Goal: Task Accomplishment & Management: Manage account settings

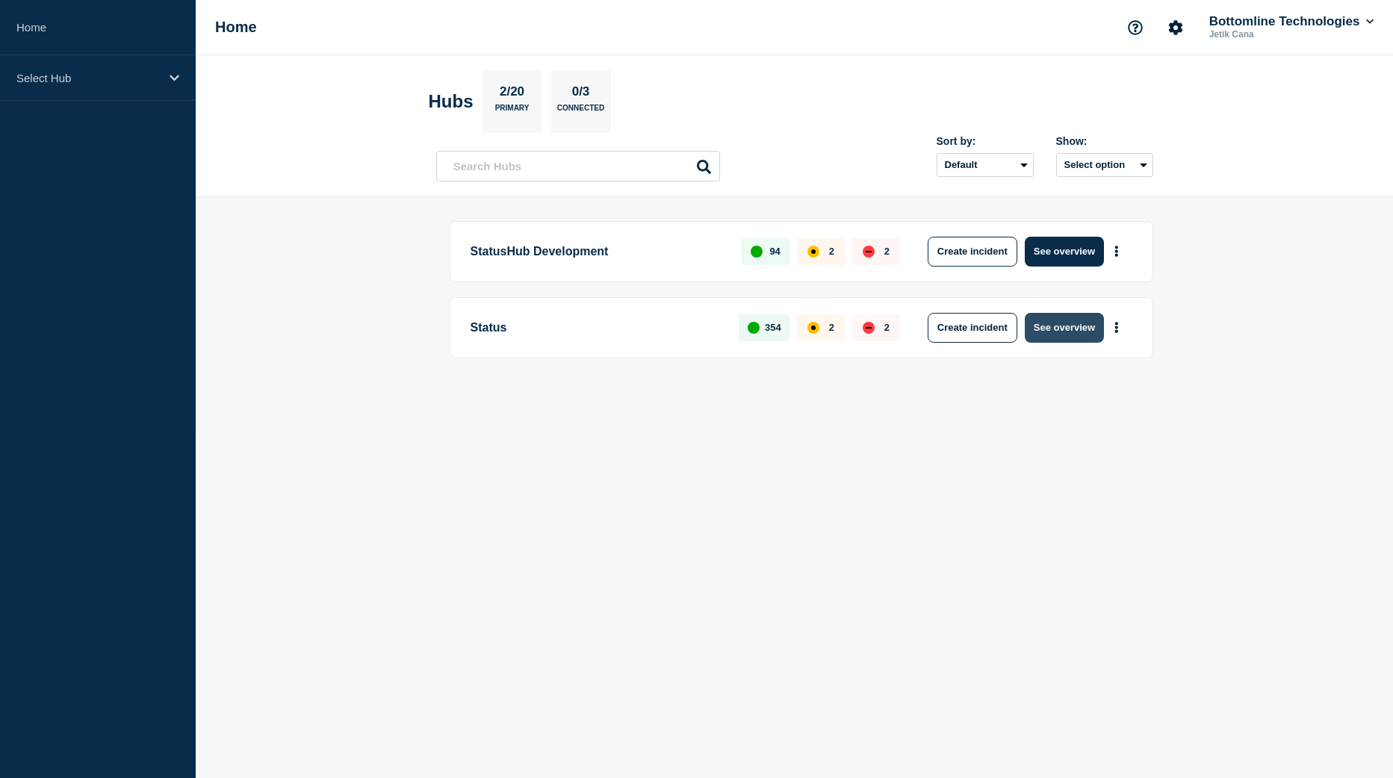
click at [1080, 340] on button "See overview" at bounding box center [1063, 328] width 79 height 30
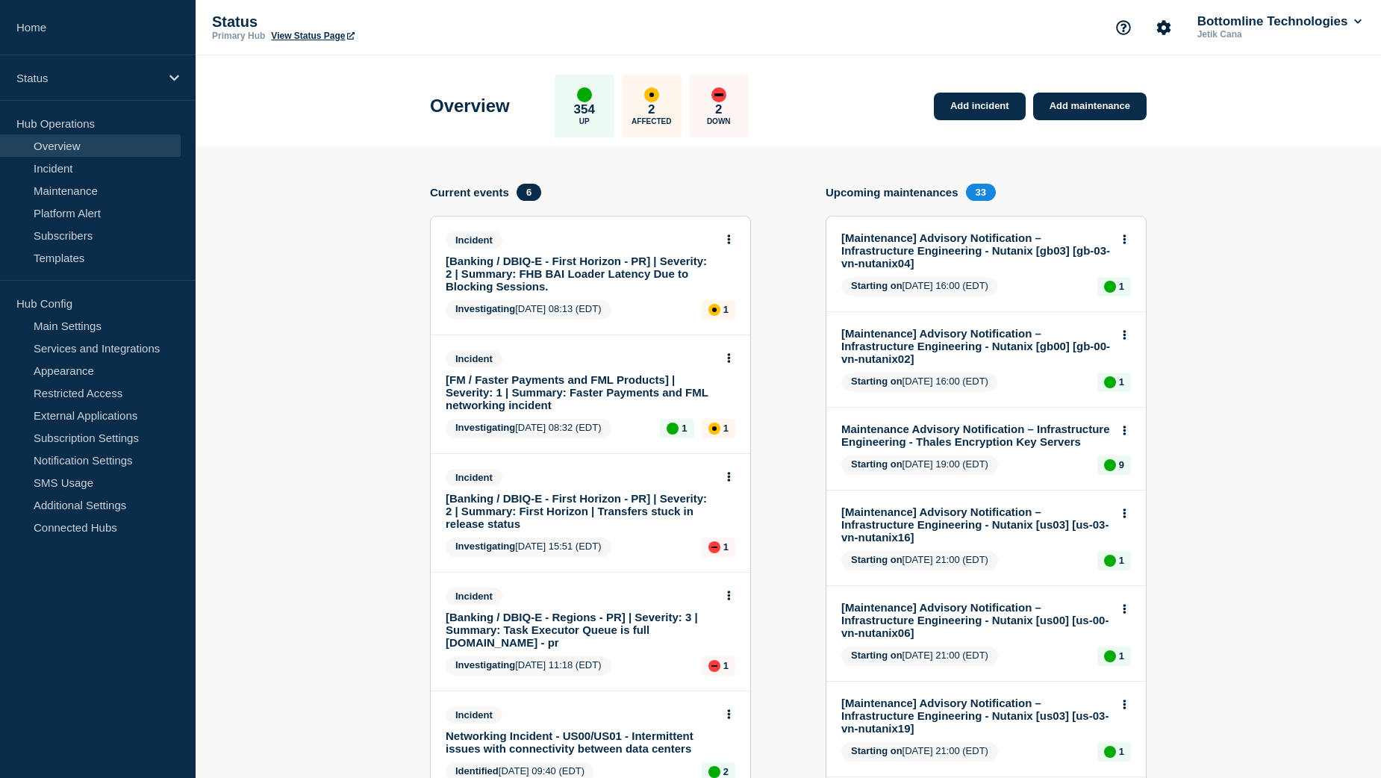
click at [578, 269] on link "[Banking / DBIQ-E - First Horizon - PR] | Severity: 2 | Summary: FHB BAI Loader…" at bounding box center [581, 274] width 270 height 38
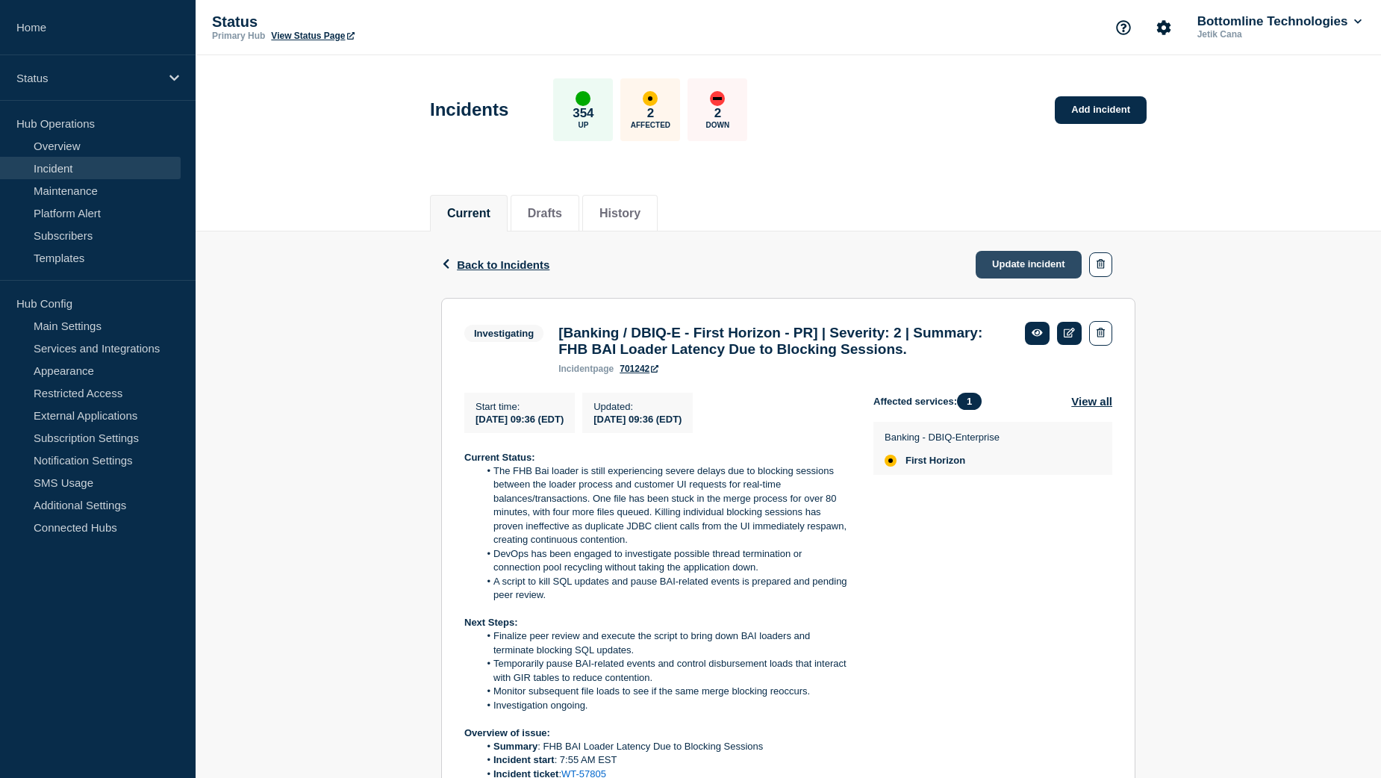
click at [1013, 274] on link "Update incident" at bounding box center [1029, 265] width 106 height 28
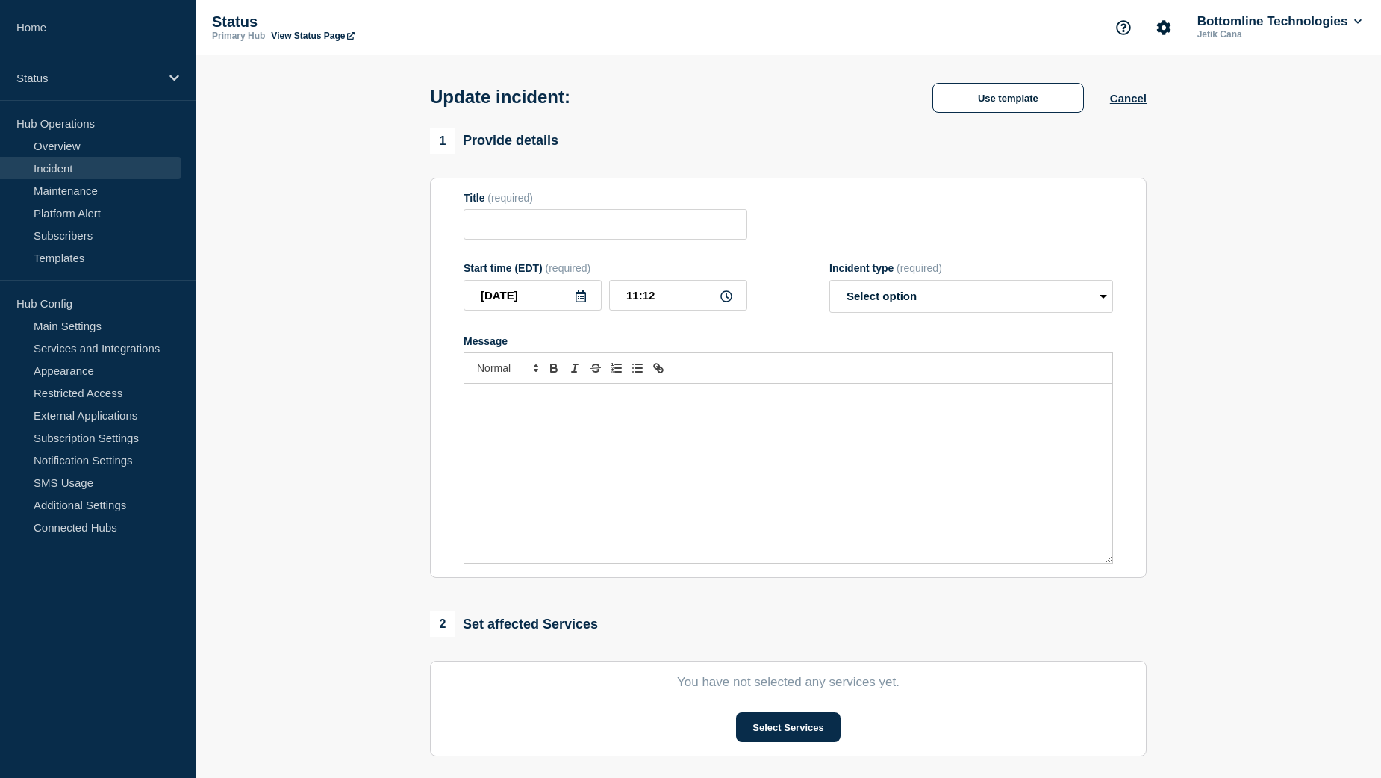
type input "[Banking / DBIQ-E - First Horizon - PR] | Severity: 2 | Summary: FHB BAI Loader…"
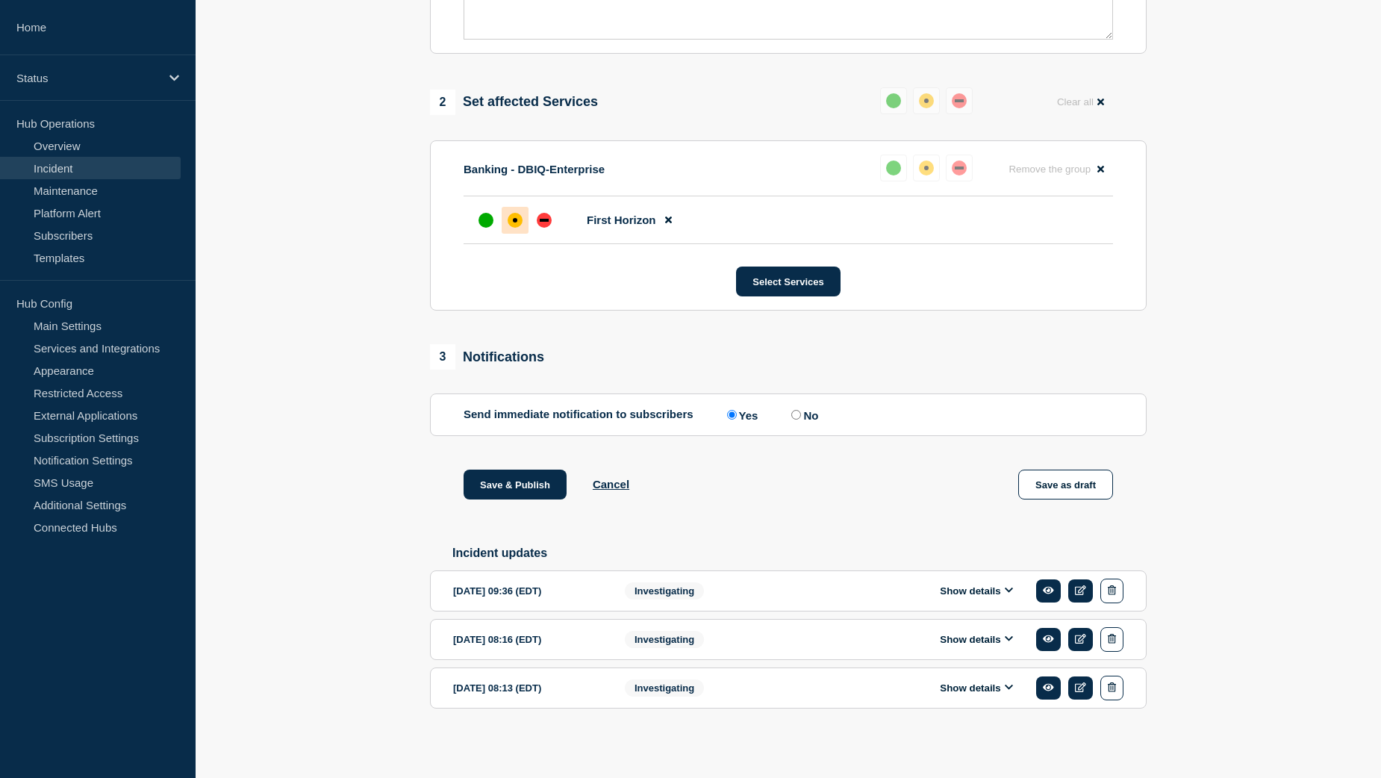
scroll to position [581, 0]
click at [953, 588] on button "Show details" at bounding box center [977, 591] width 82 height 13
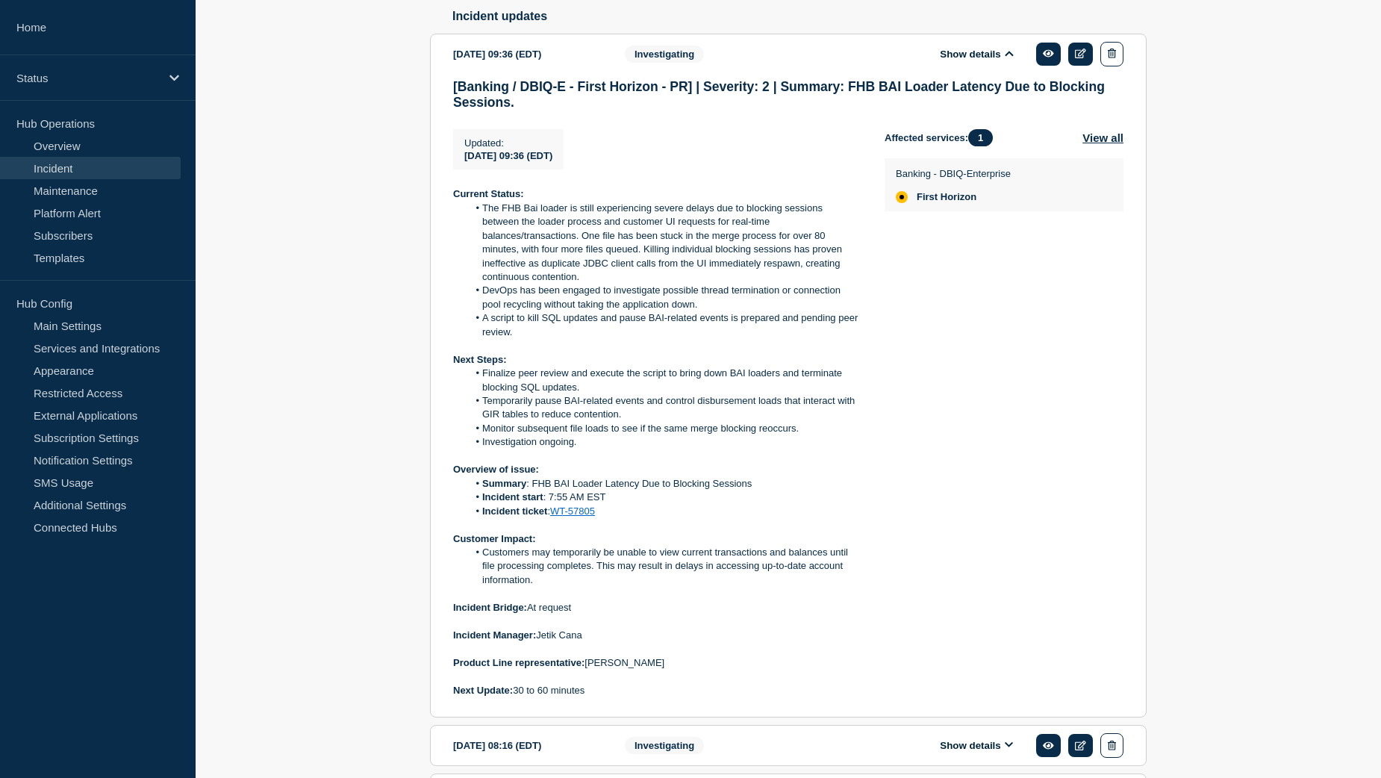
scroll to position [1104, 0]
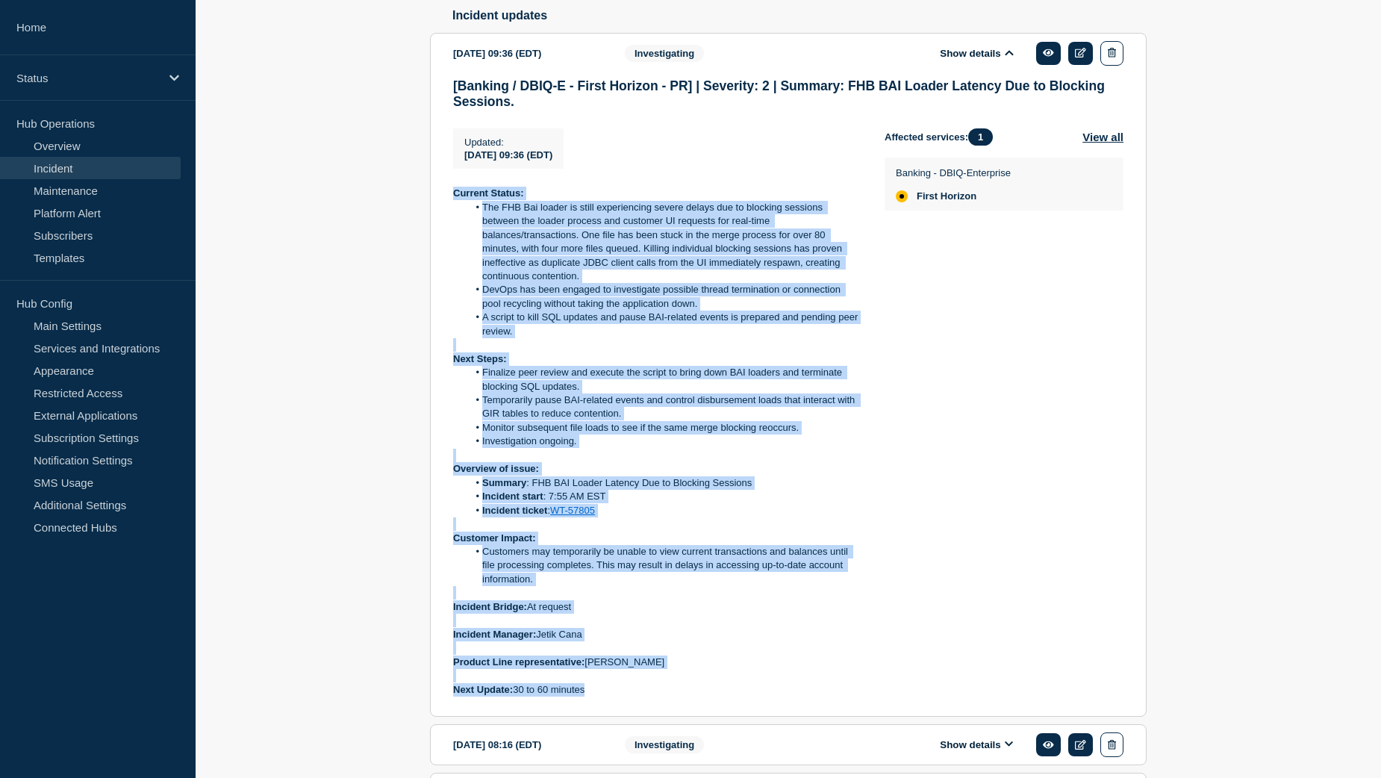
drag, startPoint x: 455, startPoint y: 208, endPoint x: 614, endPoint y: 706, distance: 522.1
click at [614, 697] on div "Current Status: The FHB Bai loader is still experiencing severe delays due to b…" at bounding box center [657, 442] width 408 height 510
copy div "Current Status: The FHB Bai loader is still experiencing severe delays due to b…"
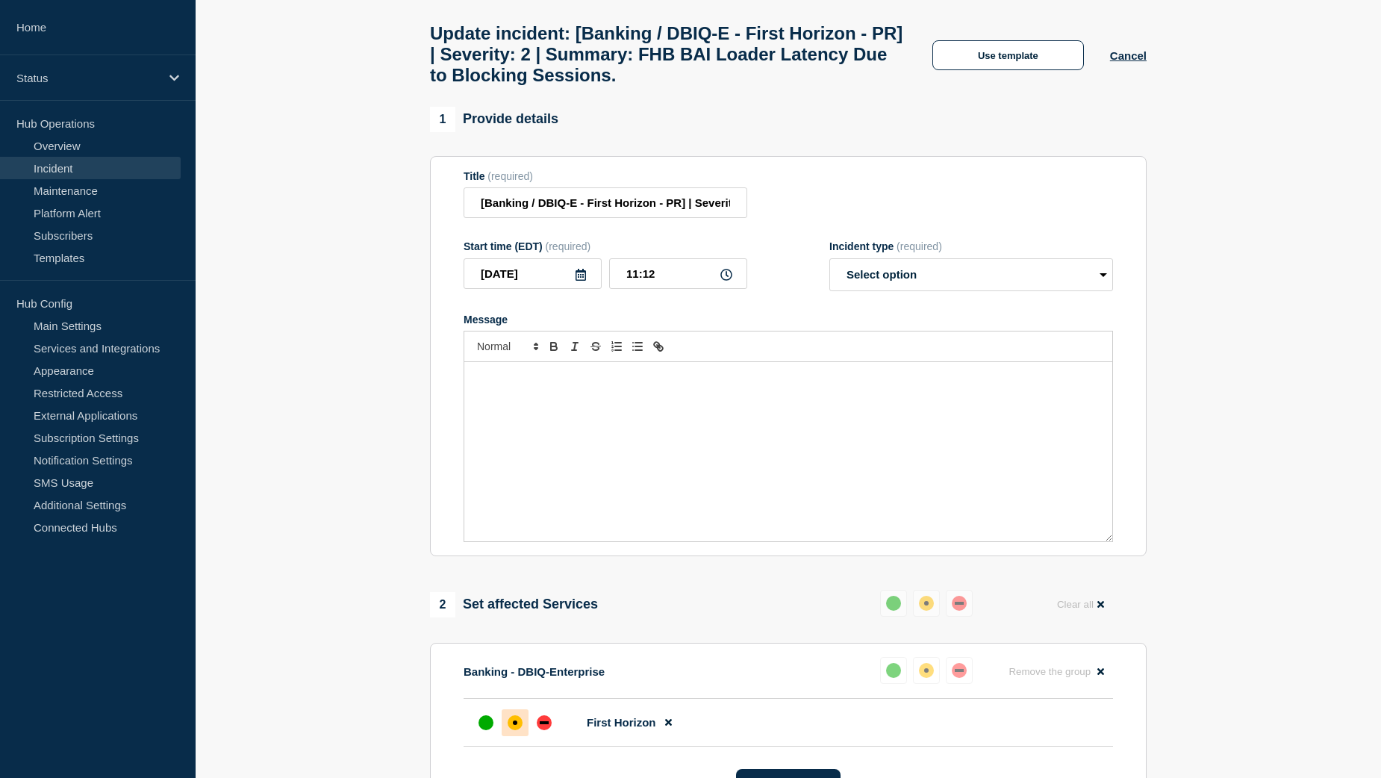
scroll to position [58, 0]
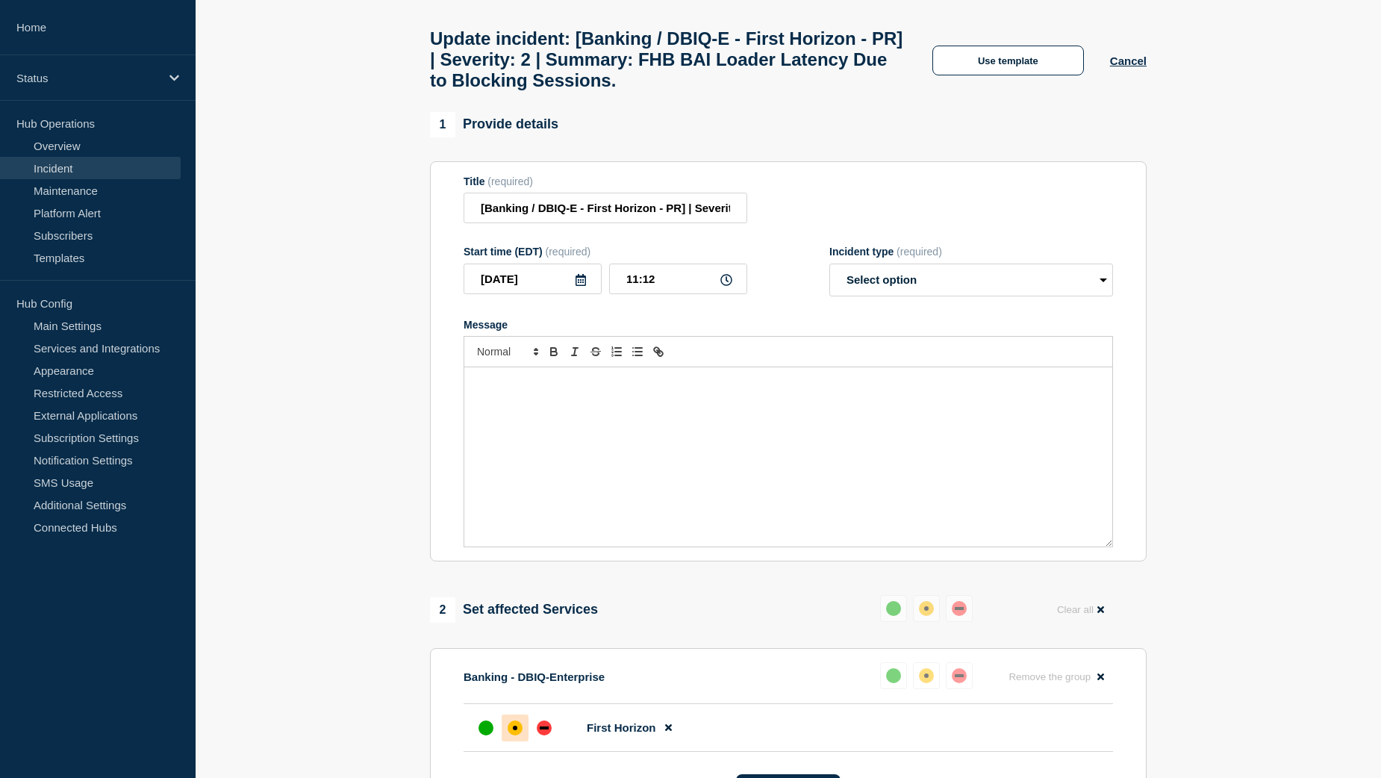
click at [555, 409] on div "Message" at bounding box center [788, 456] width 648 height 179
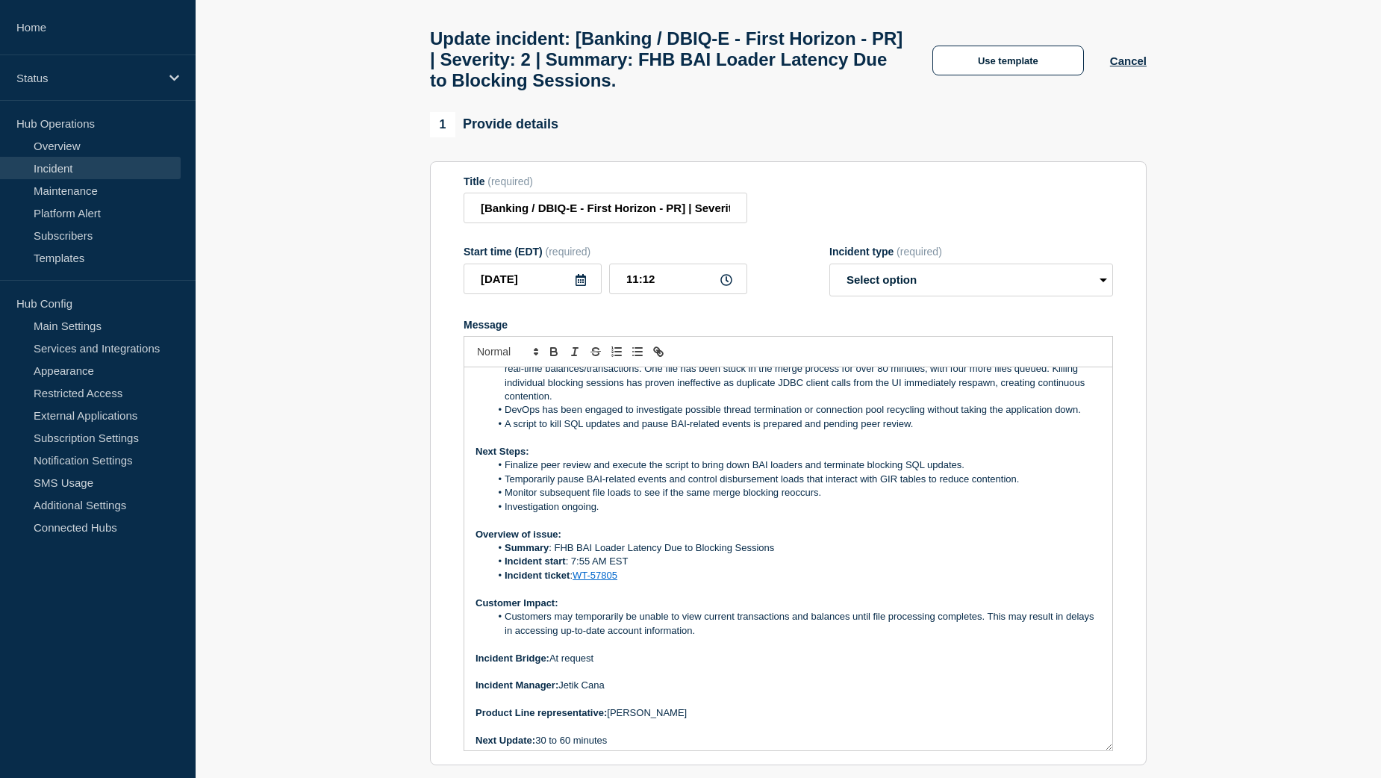
scroll to position [31, 0]
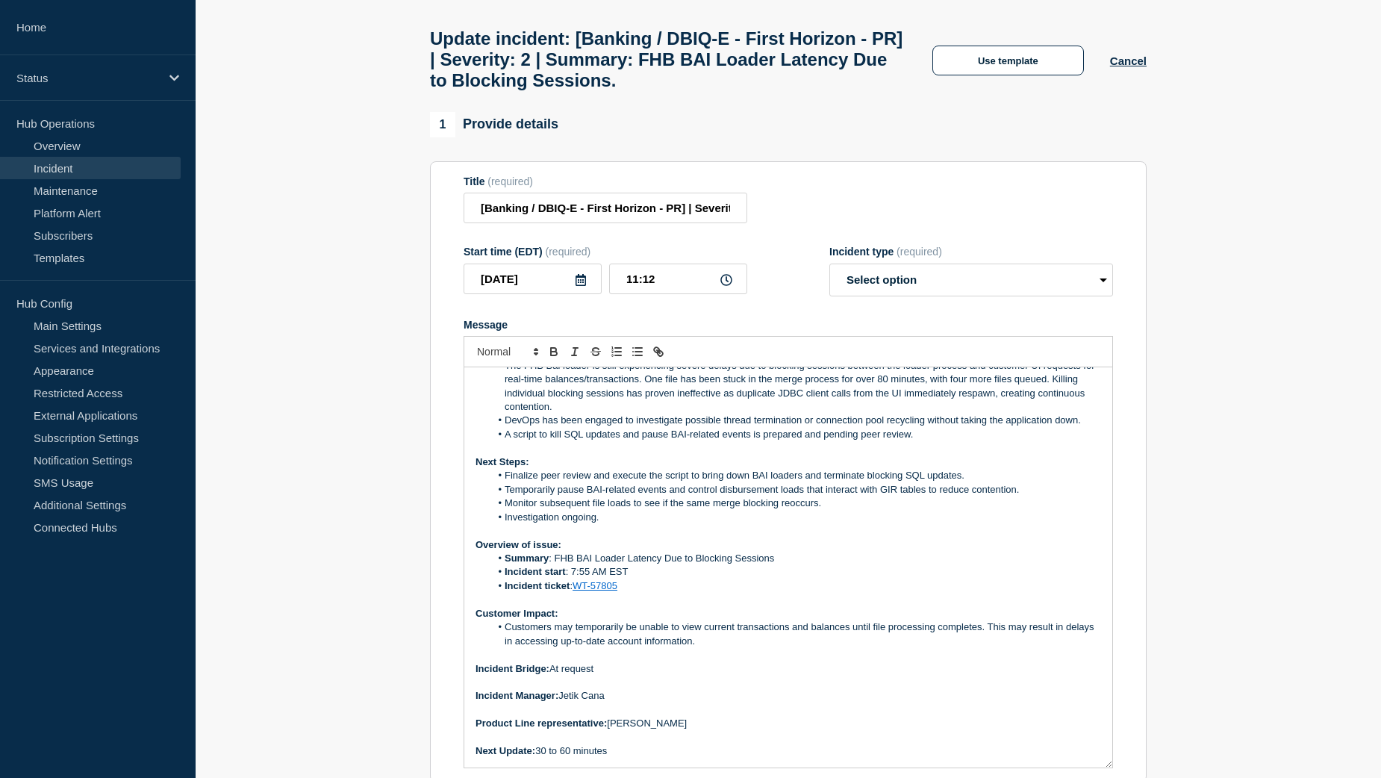
drag, startPoint x: 1110, startPoint y: 553, endPoint x: 1116, endPoint y: 774, distance: 221.1
click at [1116, 774] on section "Title (required) [Banking / DBIQ-E - First Horizon - PR] | Severity: 2 | Summar…" at bounding box center [788, 472] width 717 height 622
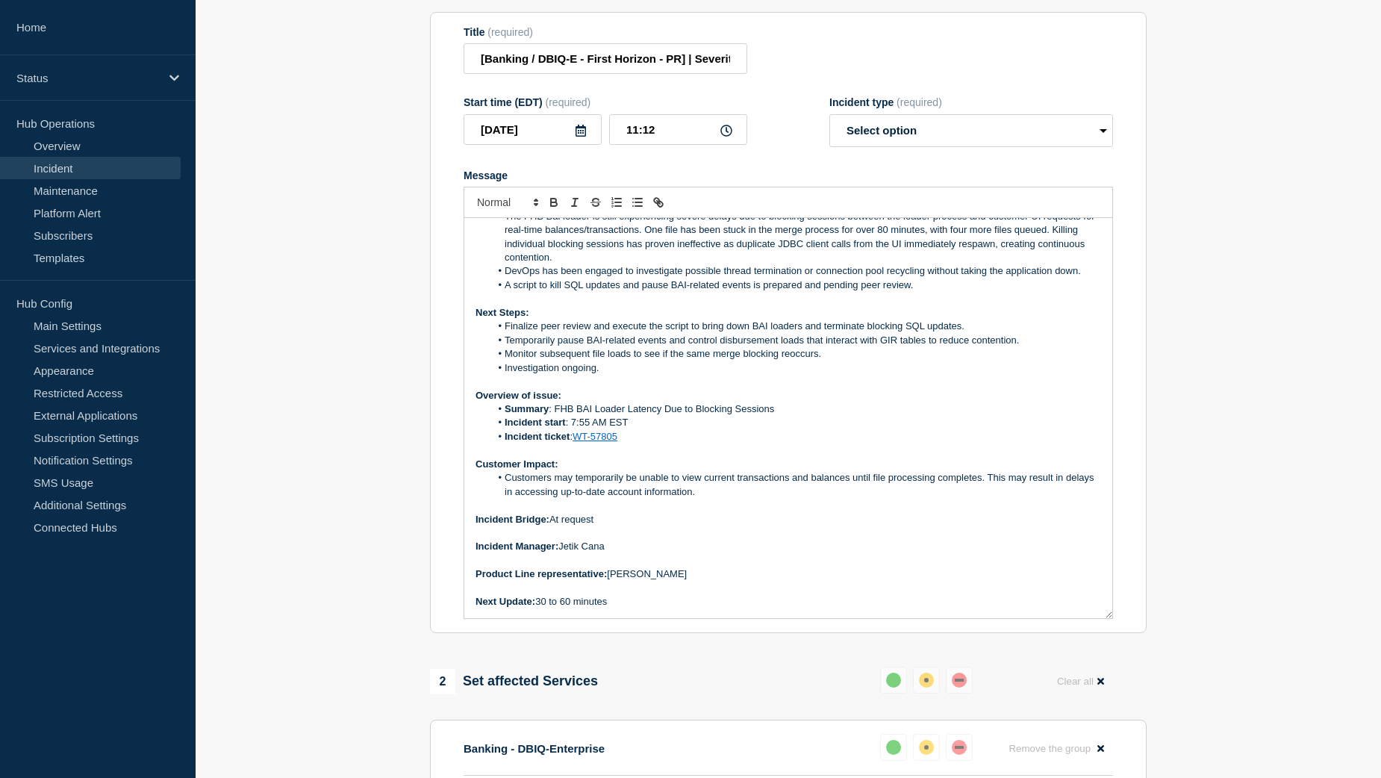
scroll to position [0, 0]
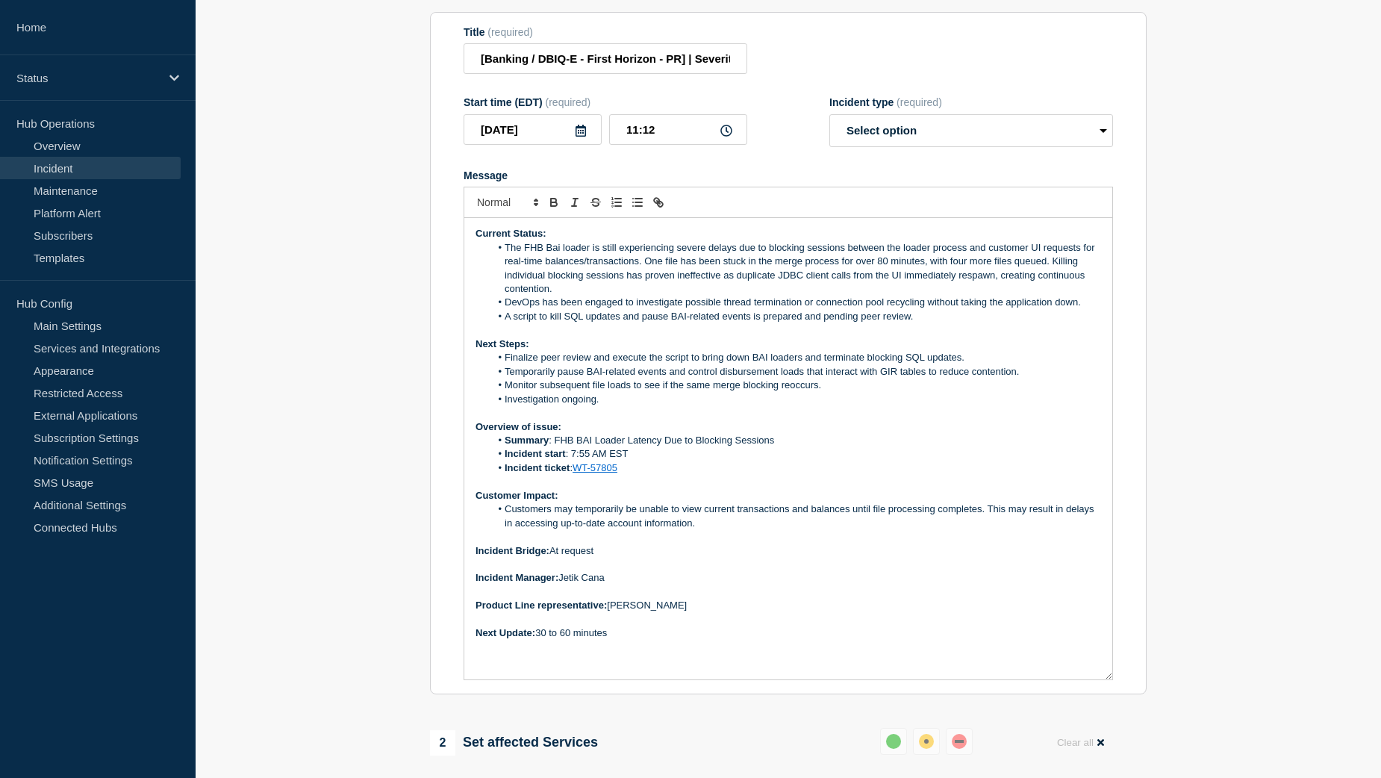
drag, startPoint x: 1104, startPoint y: 623, endPoint x: 1104, endPoint y: 684, distance: 61.2
click at [1104, 679] on div "Current Status: The FHB Bai loader is still experiencing severe delays due to b…" at bounding box center [788, 448] width 648 height 461
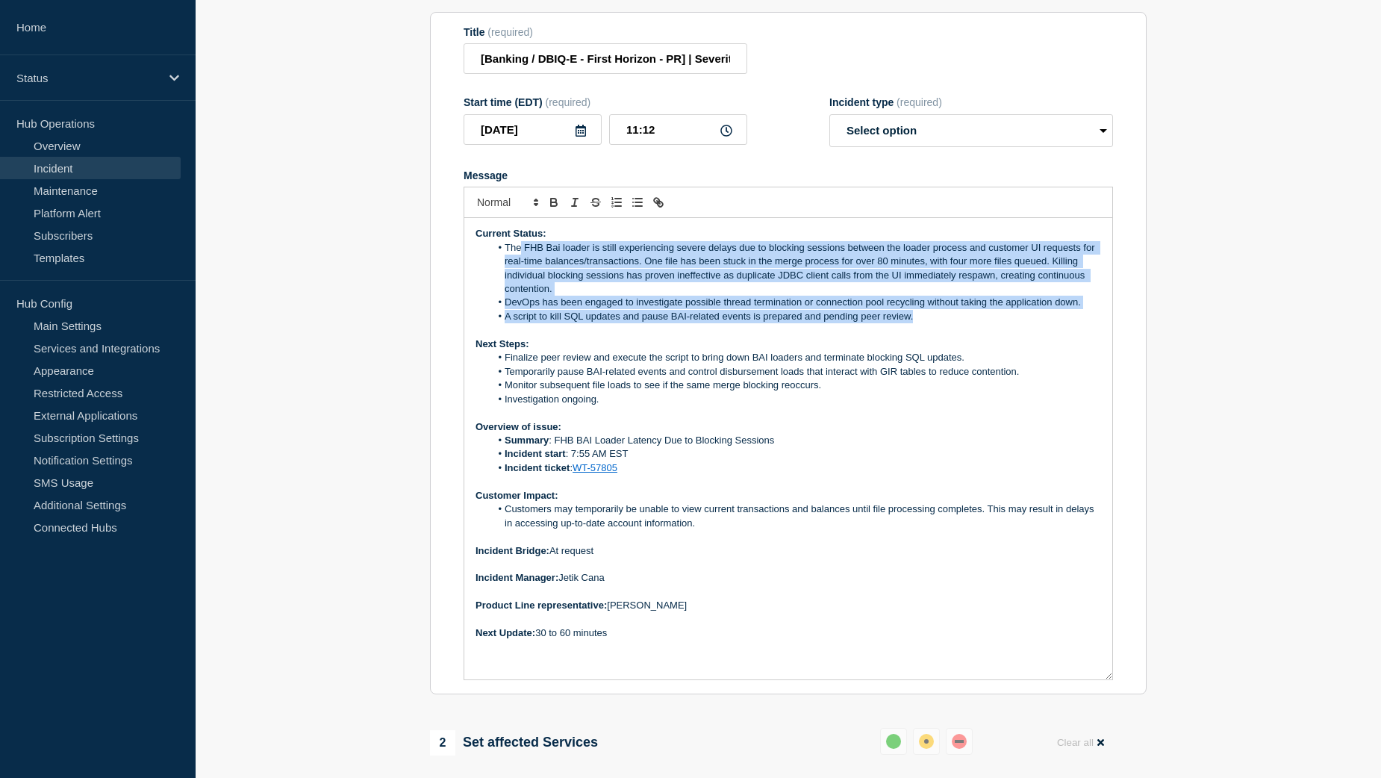
drag, startPoint x: 931, startPoint y: 326, endPoint x: 520, endPoint y: 262, distance: 415.6
click at [520, 262] on ol "The FHB Bai loader is still experiencing severe delays due to blocking sessions…" at bounding box center [789, 282] width 626 height 83
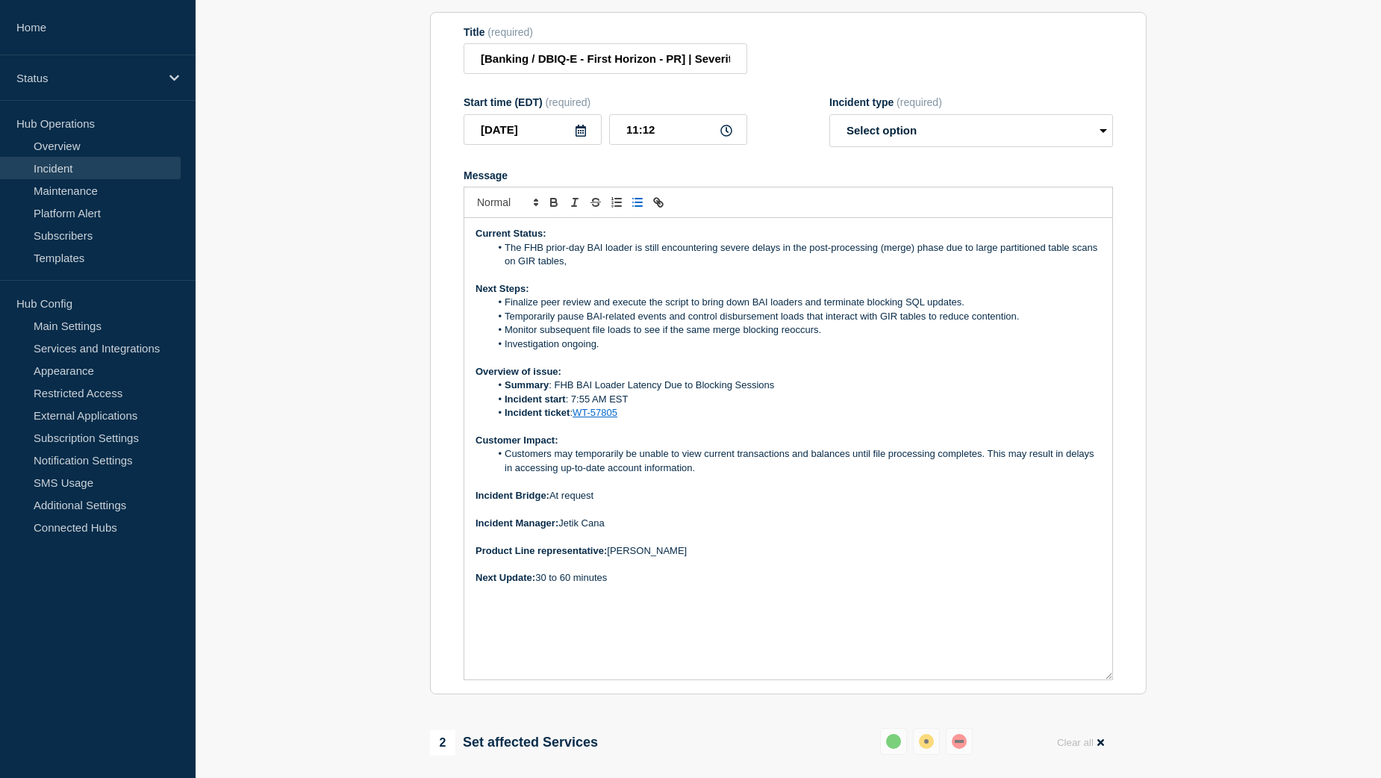
click at [573, 269] on li "The FHB prior-day BAI loader is still encountering severe delays in the post-pr…" at bounding box center [797, 255] width 612 height 28
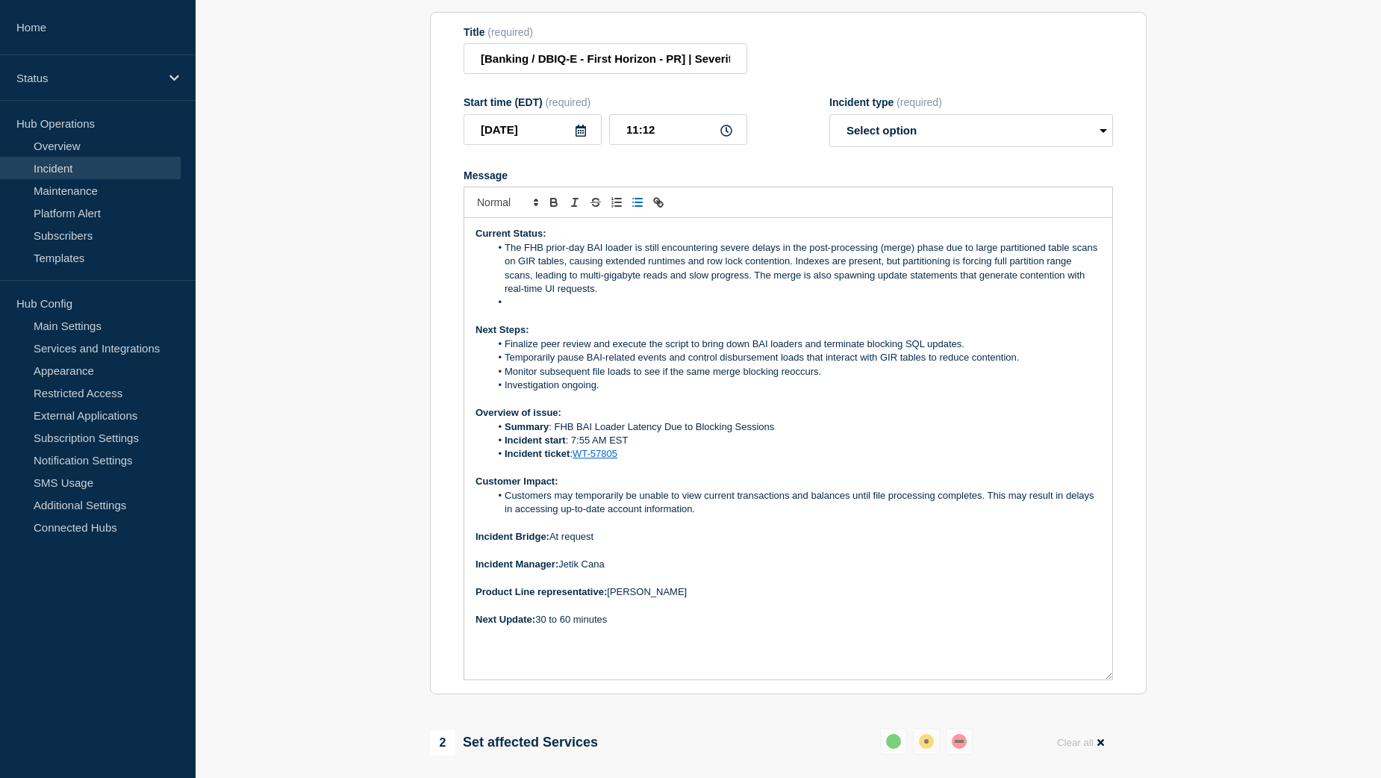
click at [520, 309] on li "Message" at bounding box center [797, 302] width 612 height 13
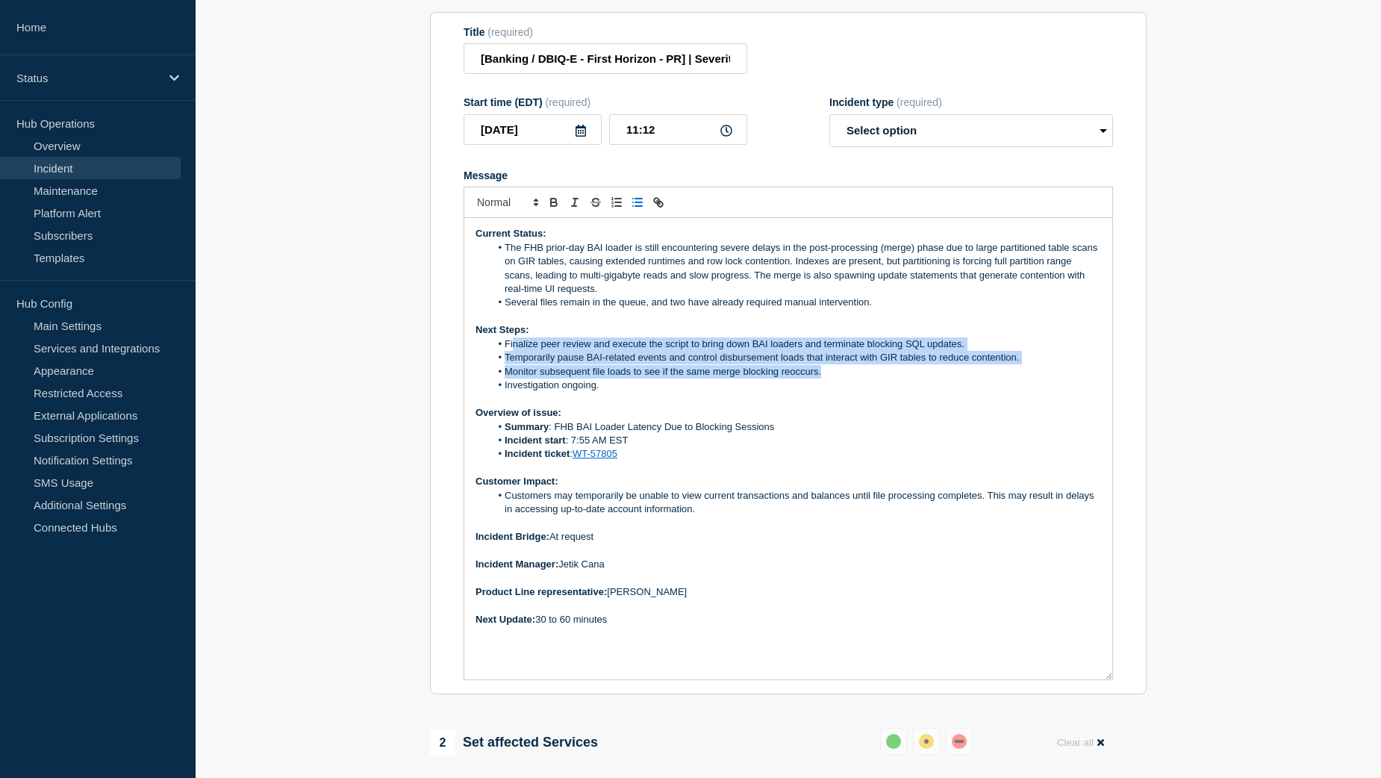
drag, startPoint x: 824, startPoint y: 381, endPoint x: 515, endPoint y: 353, distance: 310.4
click at [515, 353] on ol "Finalize peer review and execute the script to bring down BAI loaders and termi…" at bounding box center [789, 365] width 626 height 55
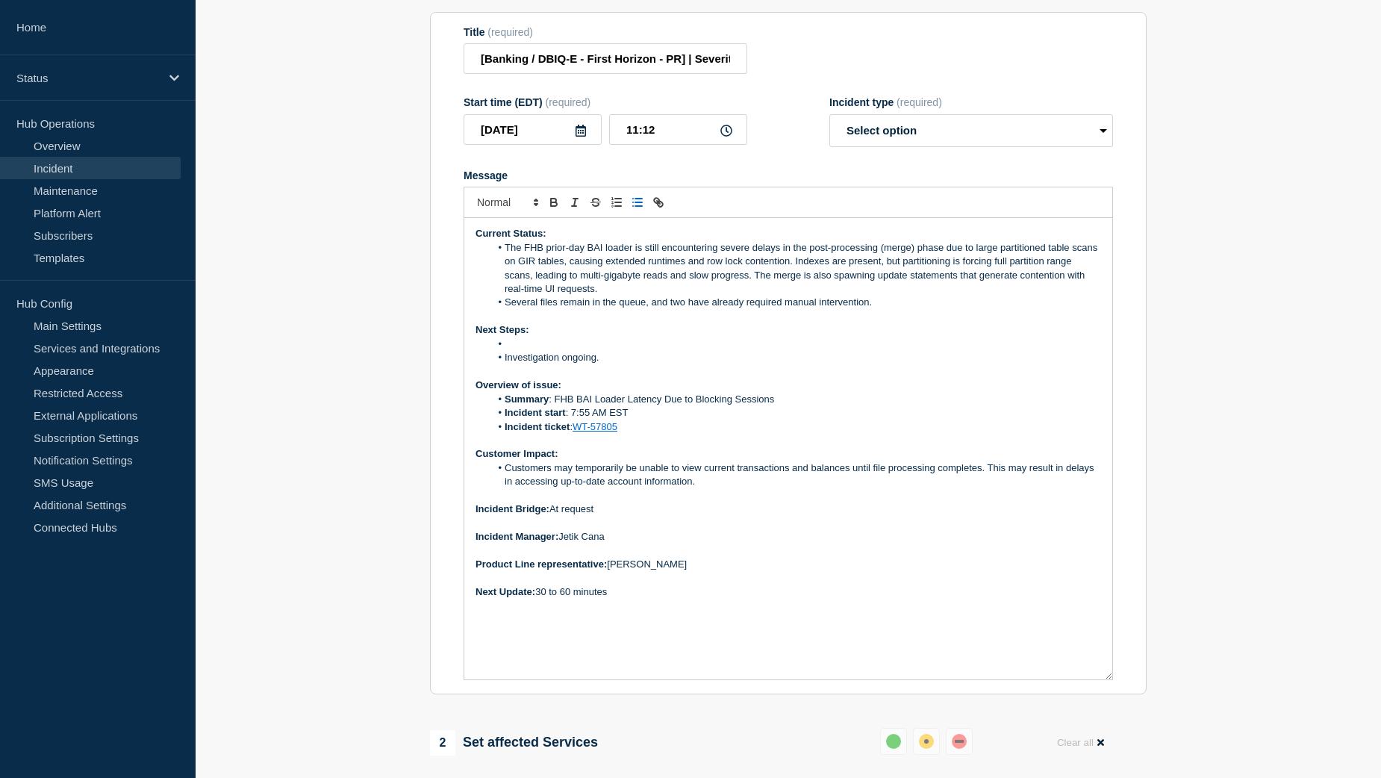
click at [541, 351] on li "Message" at bounding box center [797, 344] width 612 height 13
click at [527, 351] on li "Message" at bounding box center [797, 344] width 612 height 13
click at [513, 351] on li "Message" at bounding box center [797, 344] width 612 height 13
click at [659, 351] on li "Proceed with the approved process:" at bounding box center [797, 344] width 612 height 13
click at [641, 209] on icon "Toggle bulleted list" at bounding box center [637, 202] width 13 height 13
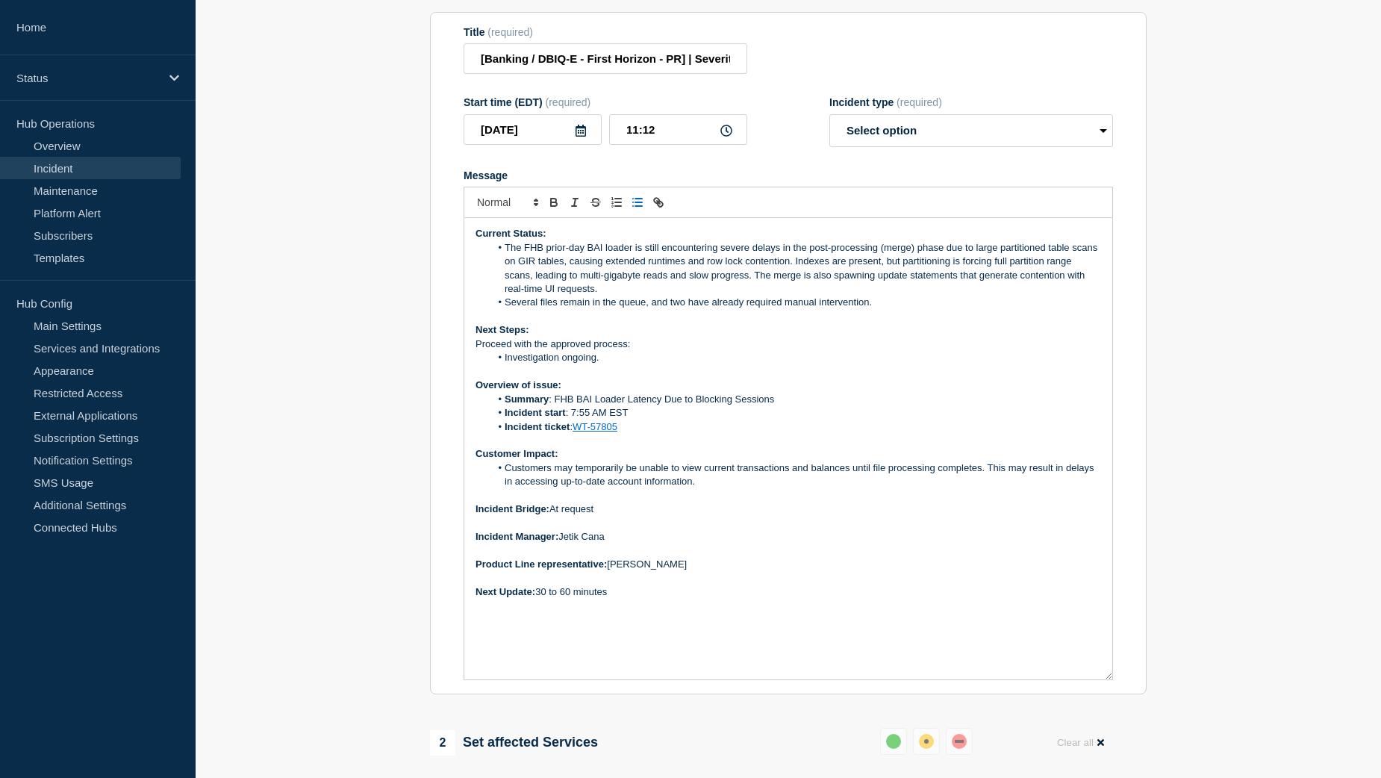
click at [641, 209] on icon "Toggle bulleted list" at bounding box center [637, 202] width 13 height 13
click at [684, 351] on li "Proceed with the approved process:" at bounding box center [797, 344] width 612 height 13
click at [895, 351] on li "Proceed with the approved process: 1. Kill the long-running merge for the curre…" at bounding box center [797, 344] width 612 height 13
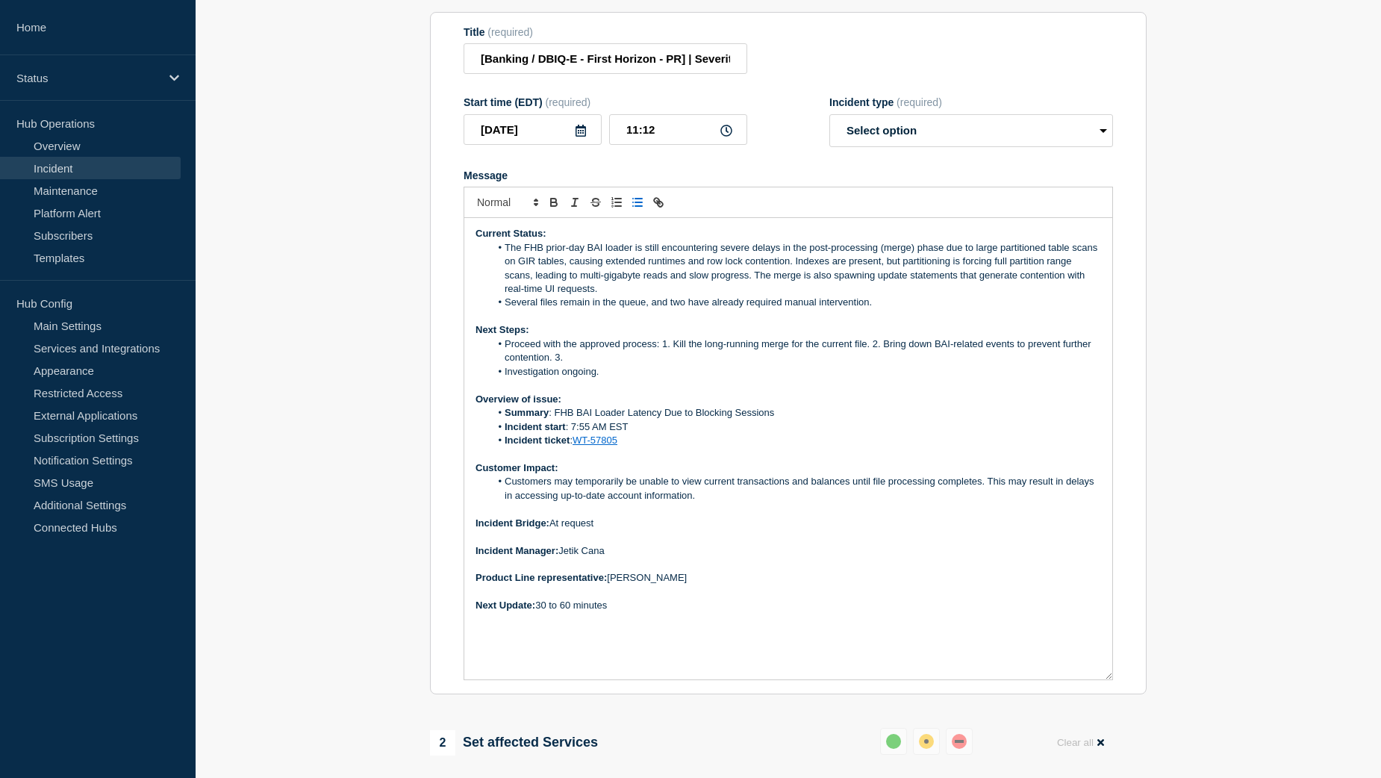
click at [588, 365] on li "Proceed with the approved process: 1. Kill the long-running merge for the curre…" at bounding box center [797, 352] width 612 height 28
click at [968, 365] on li "Proceed with the approved process: 1. Kill the long-running merge for the curre…" at bounding box center [797, 352] width 612 height 28
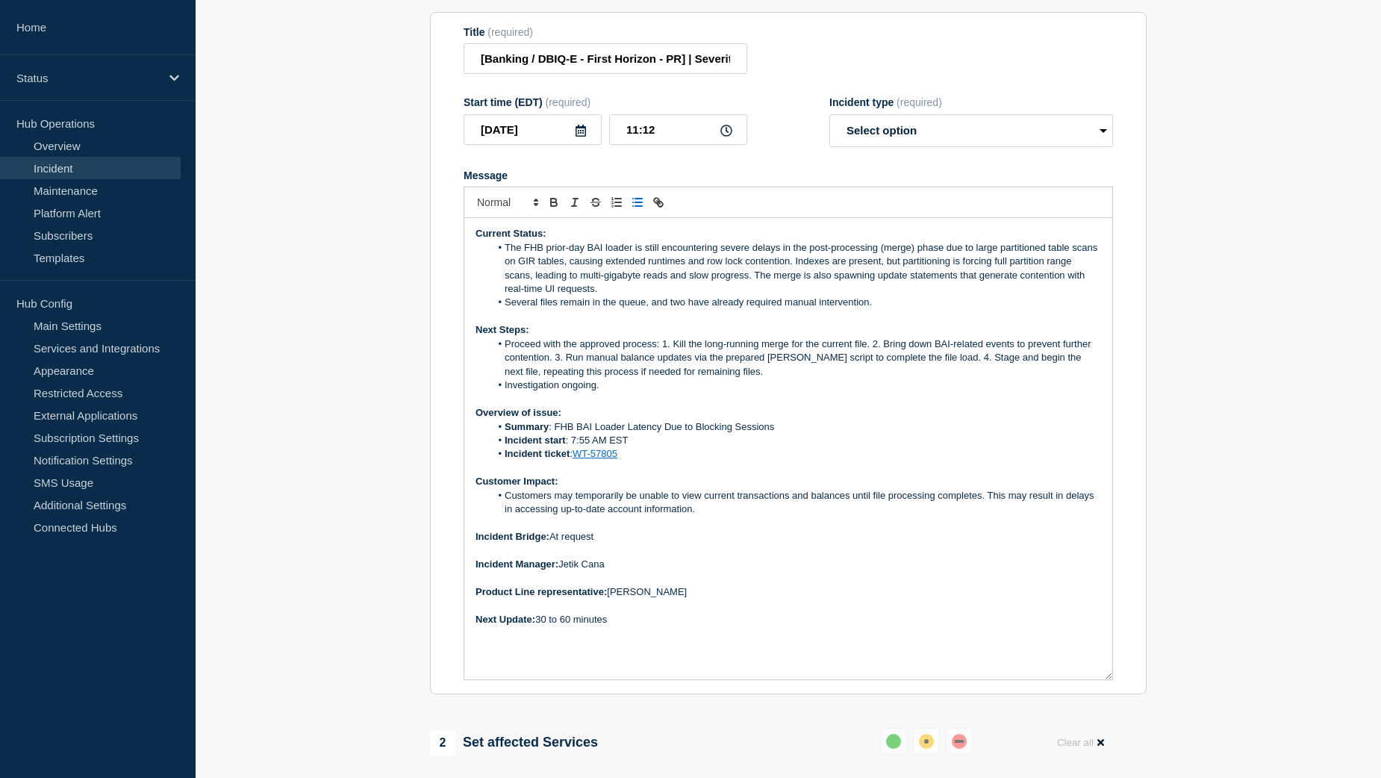
click at [665, 352] on li "Proceed with the approved process: 1. Kill the long-running merge for the curre…" at bounding box center [797, 358] width 612 height 41
click at [872, 352] on li "Proceed with the approved process: 1 . Kill the long-running merge for the curr…" at bounding box center [797, 358] width 612 height 41
click at [557, 368] on li "Proceed with the approved process: 1 . Kill the long-running merge for the curr…" at bounding box center [797, 358] width 612 height 41
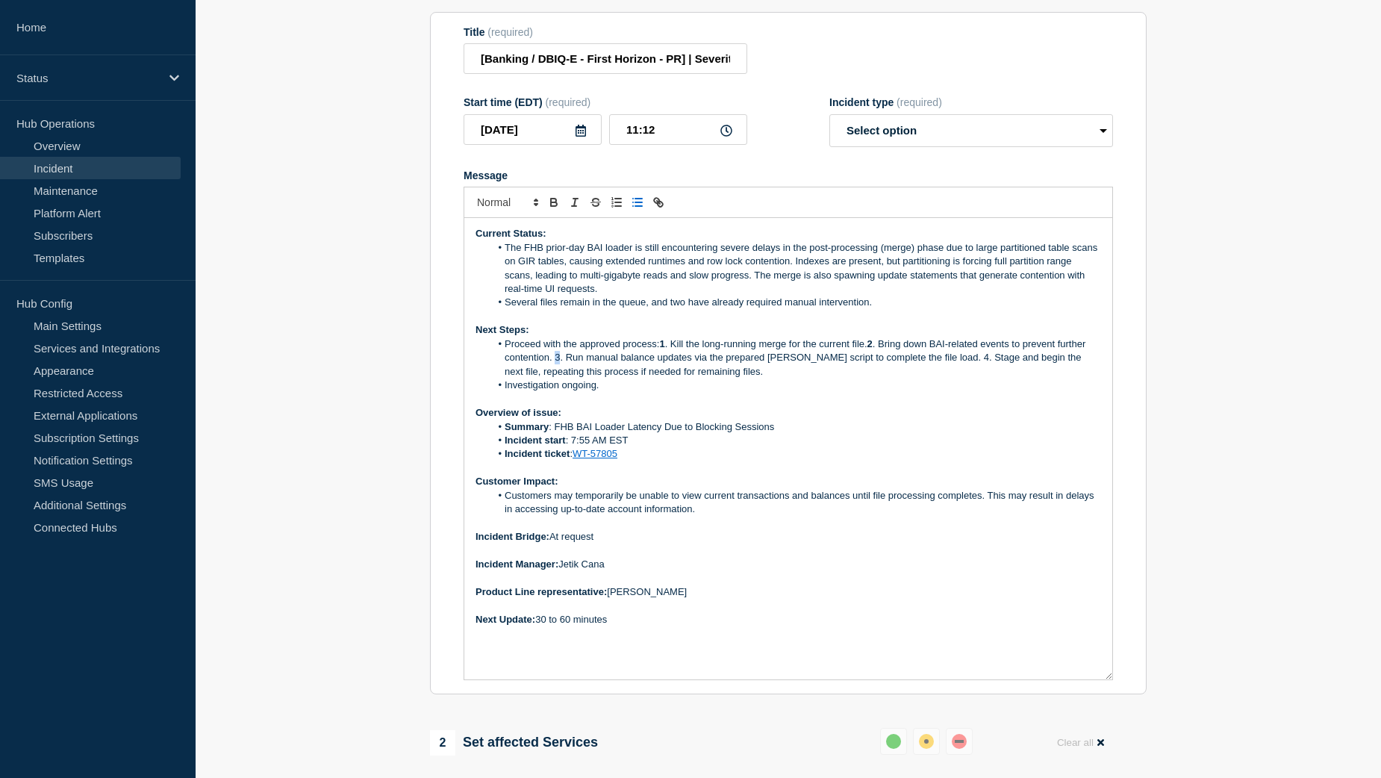
click at [557, 368] on li "Proceed with the approved process: 1 . Kill the long-running merge for the curr…" at bounding box center [797, 358] width 612 height 41
click at [939, 369] on li "Proceed with the approved process: 1 . Kill the long-running merge for the curr…" at bounding box center [797, 358] width 612 height 41
click at [872, 392] on li "Investigation ongoing." at bounding box center [797, 385] width 612 height 13
click at [1002, 143] on select "Select option Investigating Identified Monitoring Resolved" at bounding box center [972, 130] width 284 height 33
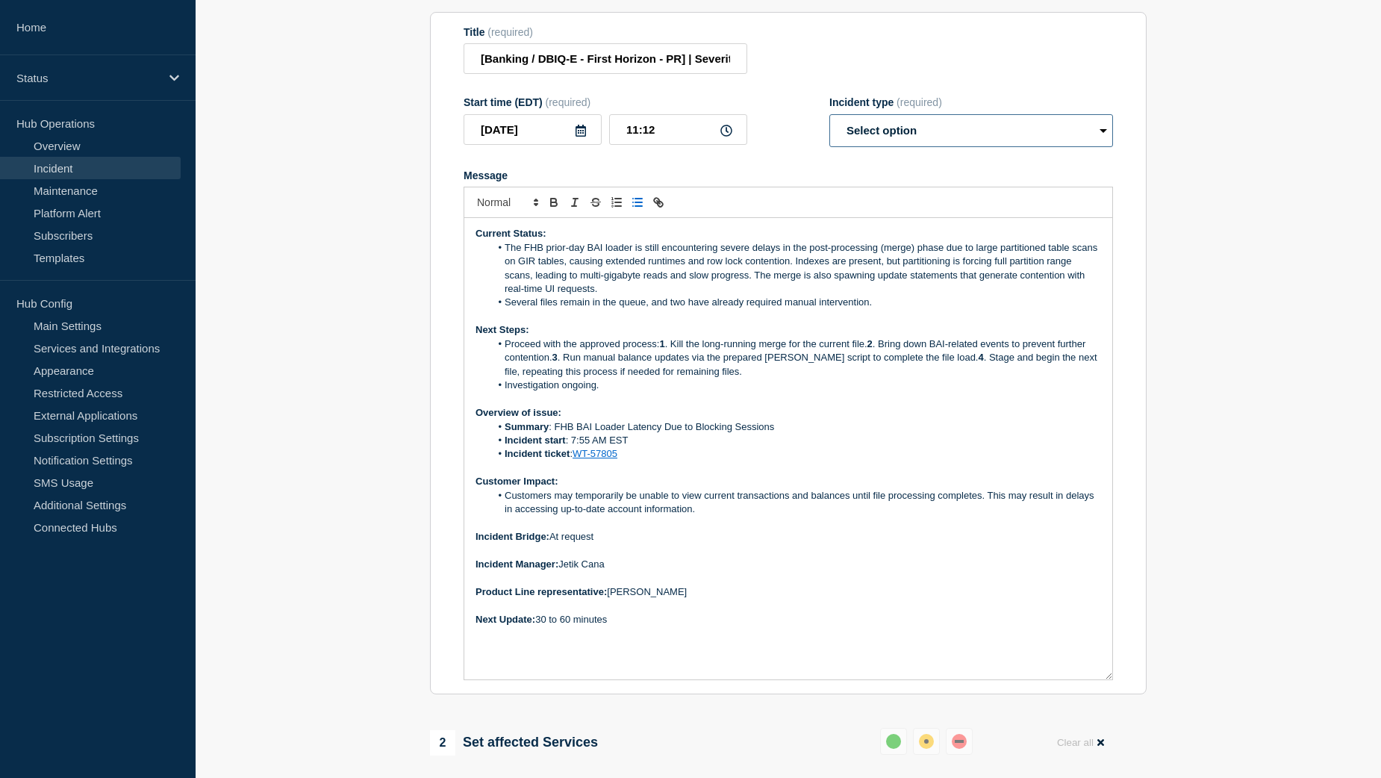
select select "investigating"
click at [830, 125] on select "Select option Investigating Identified Monitoring Resolved" at bounding box center [972, 130] width 284 height 33
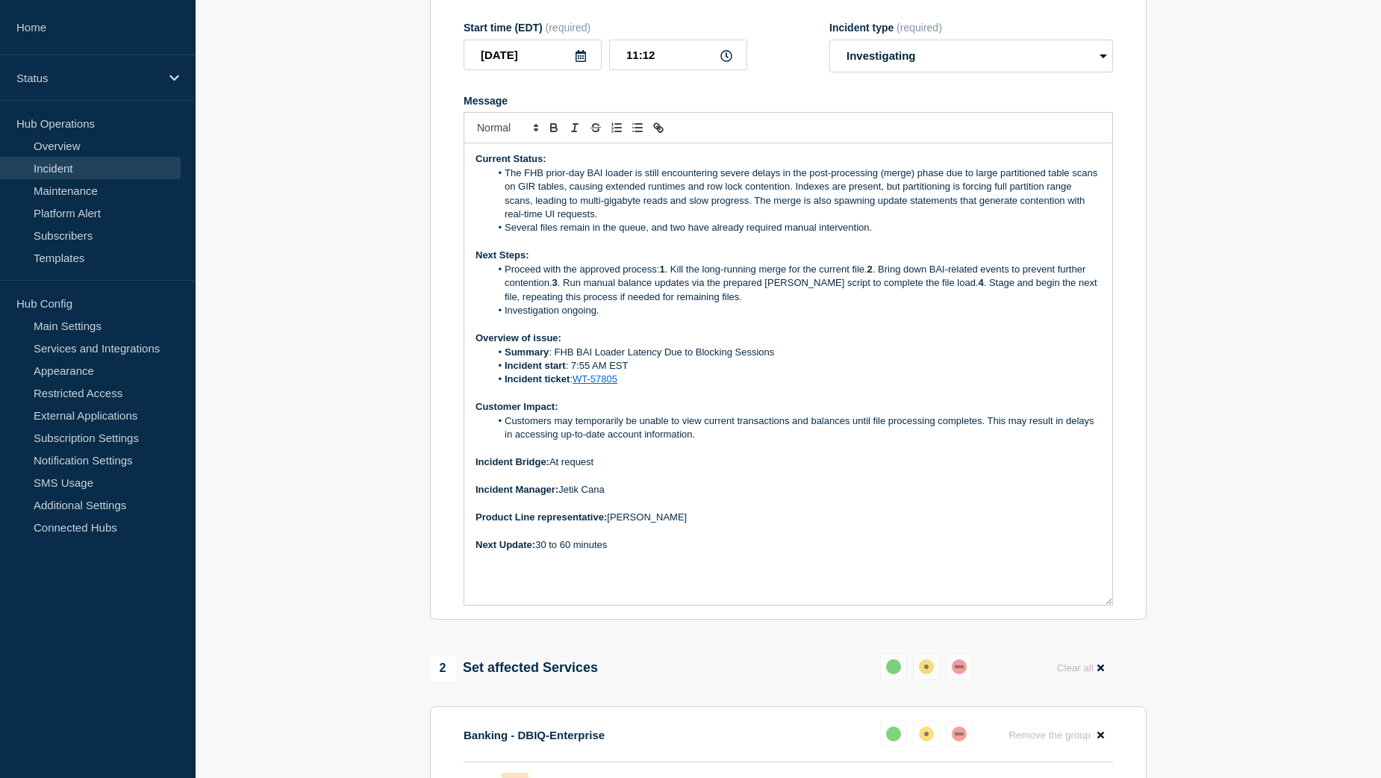
click at [674, 276] on li "Proceed with the approved process: 1 . Kill the long-running merge for the curr…" at bounding box center [797, 283] width 612 height 41
click at [664, 275] on strong "1" at bounding box center [661, 269] width 5 height 11
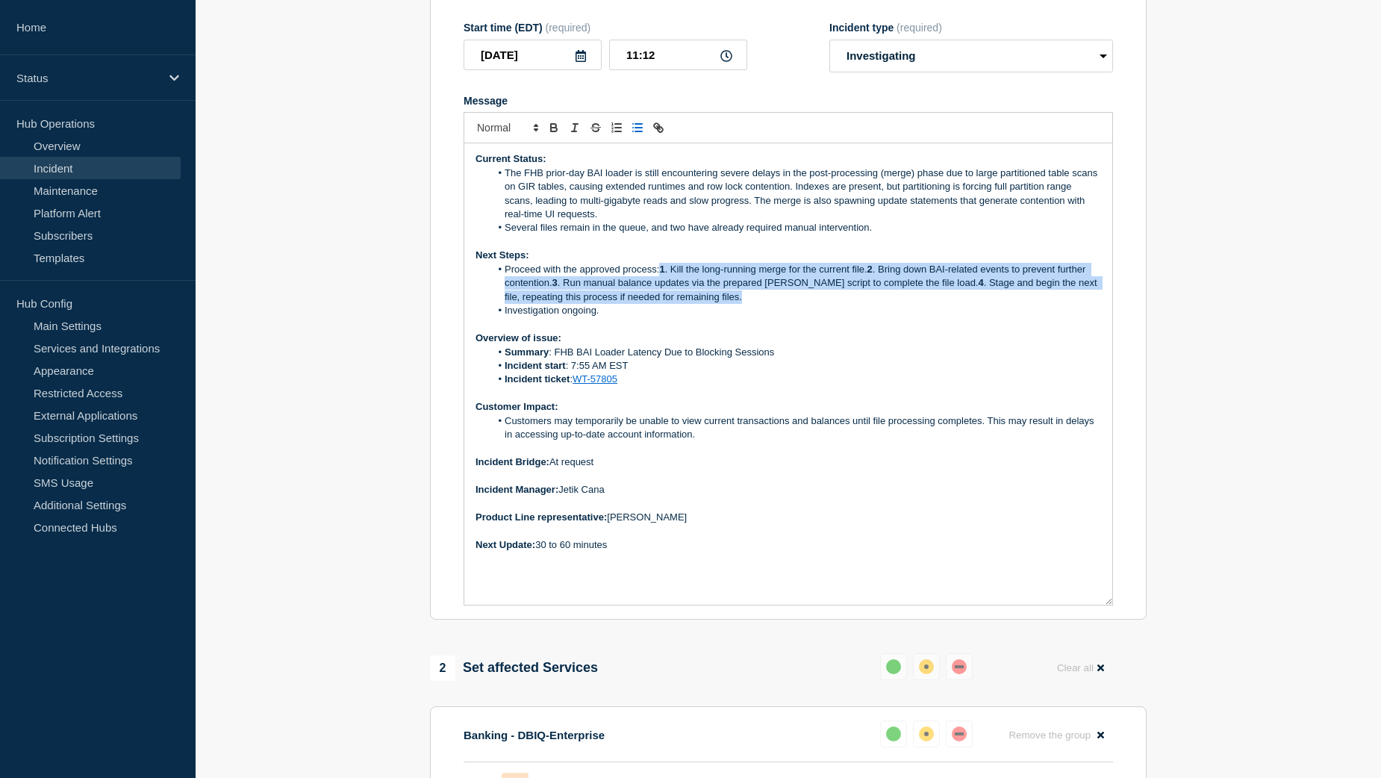
drag, startPoint x: 662, startPoint y: 278, endPoint x: 737, endPoint y: 305, distance: 80.3
click at [737, 304] on li "Proceed with the approved process: 1 . Kill the long-running merge for the curr…" at bounding box center [797, 283] width 612 height 41
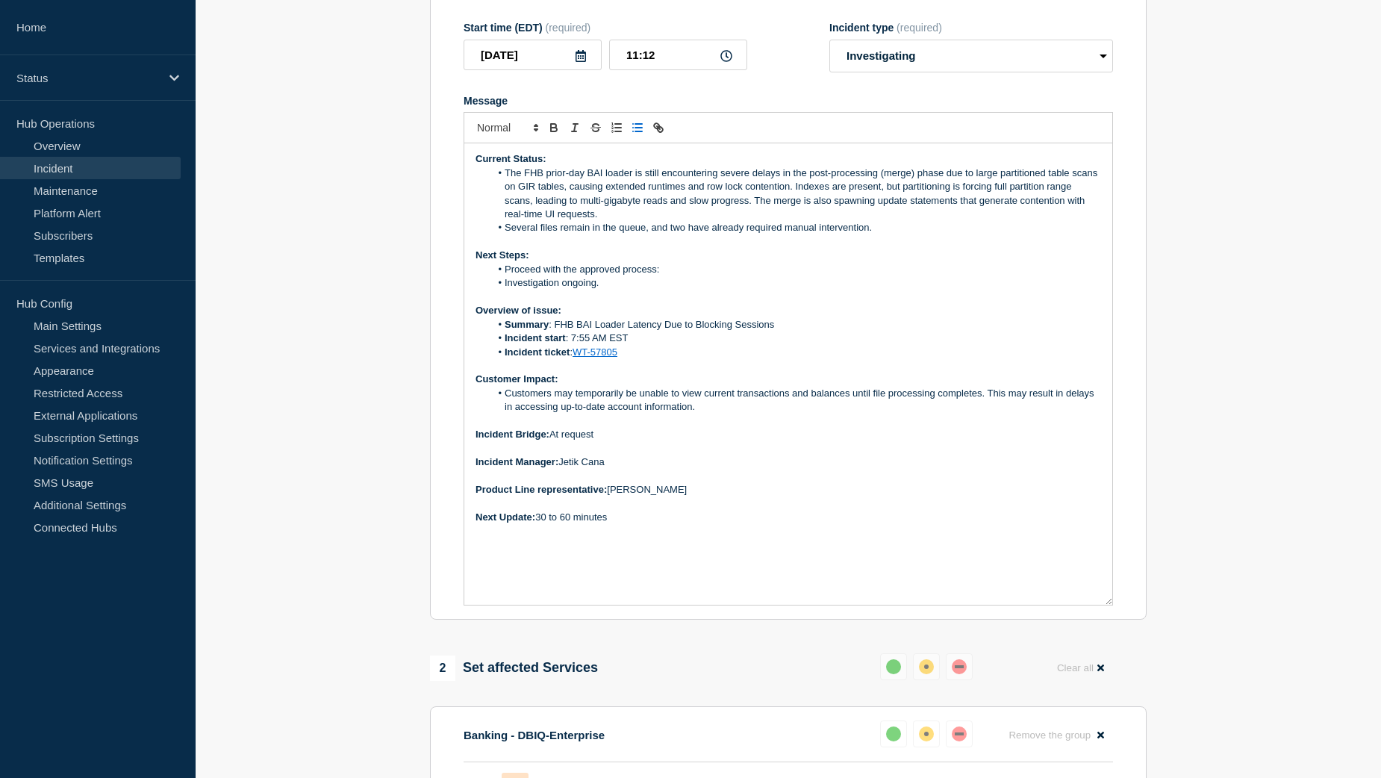
click at [668, 276] on li "Proceed with the approved process:" at bounding box center [797, 269] width 612 height 13
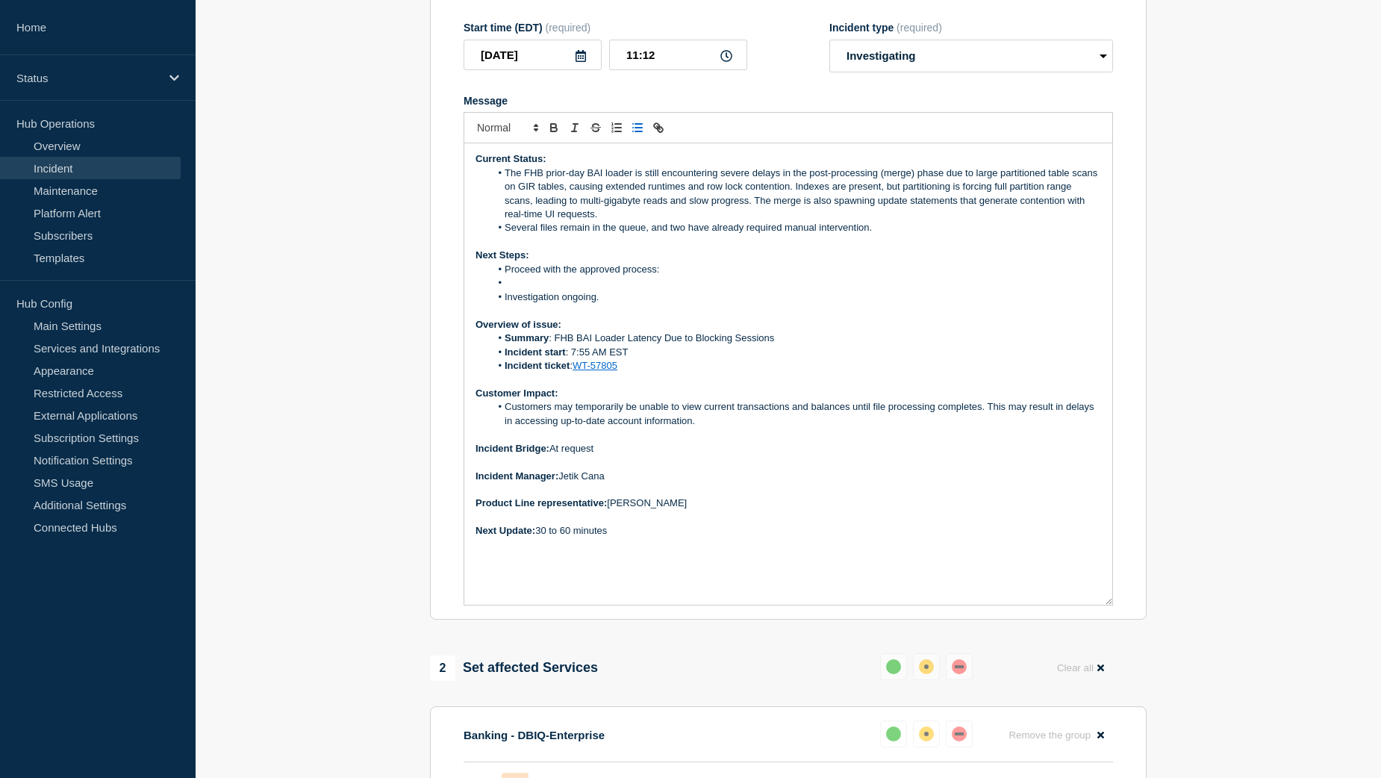
click at [636, 128] on line "Toggle bulleted list" at bounding box center [638, 128] width 7 height 0
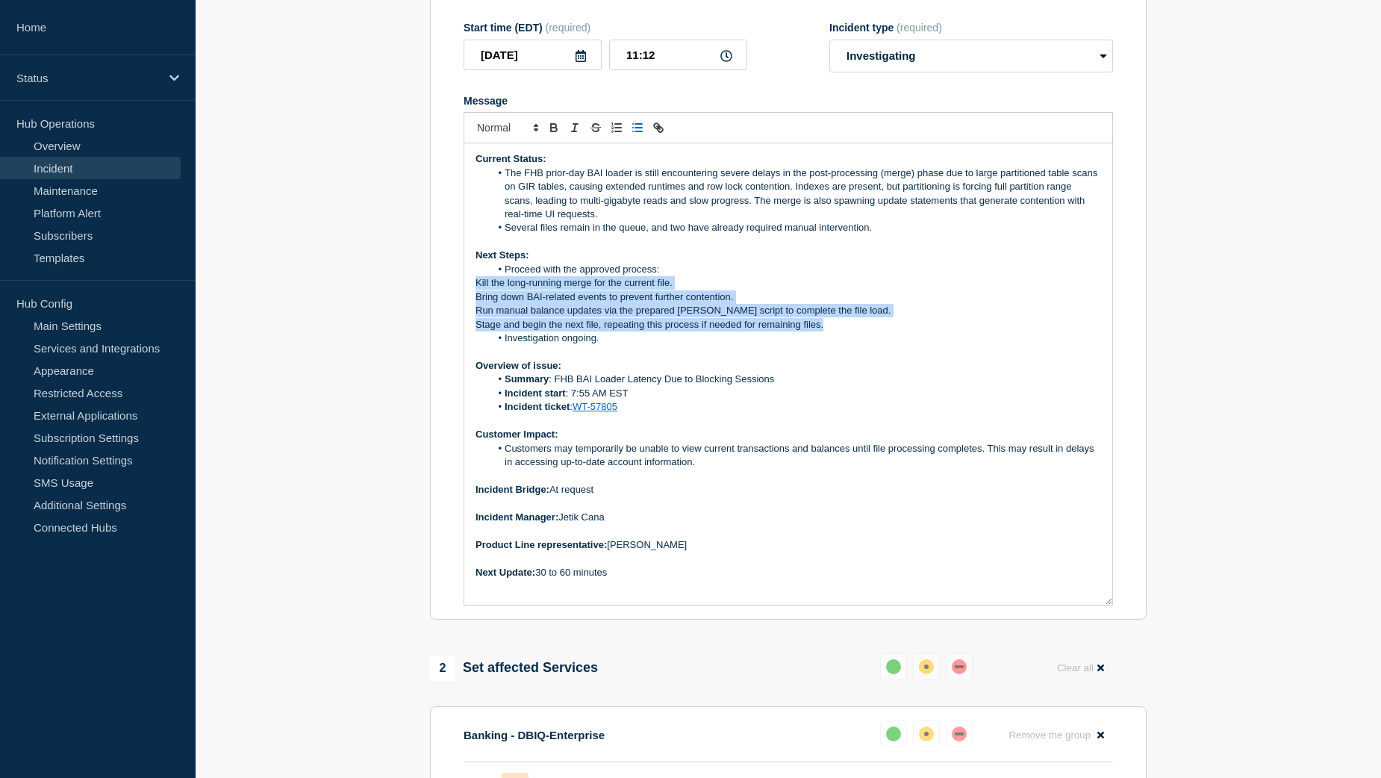
drag, startPoint x: 826, startPoint y: 338, endPoint x: 476, endPoint y: 295, distance: 352.0
click at [476, 295] on div "Current Status: The FHB prior-day BAI loader is still encountering severe delay…" at bounding box center [788, 373] width 648 height 461
click at [616, 128] on line "Toggle ordered list" at bounding box center [618, 128] width 6 height 0
click at [618, 317] on li "Run manual balance updates via the prepared Jenkins script to complete the file…" at bounding box center [797, 310] width 612 height 13
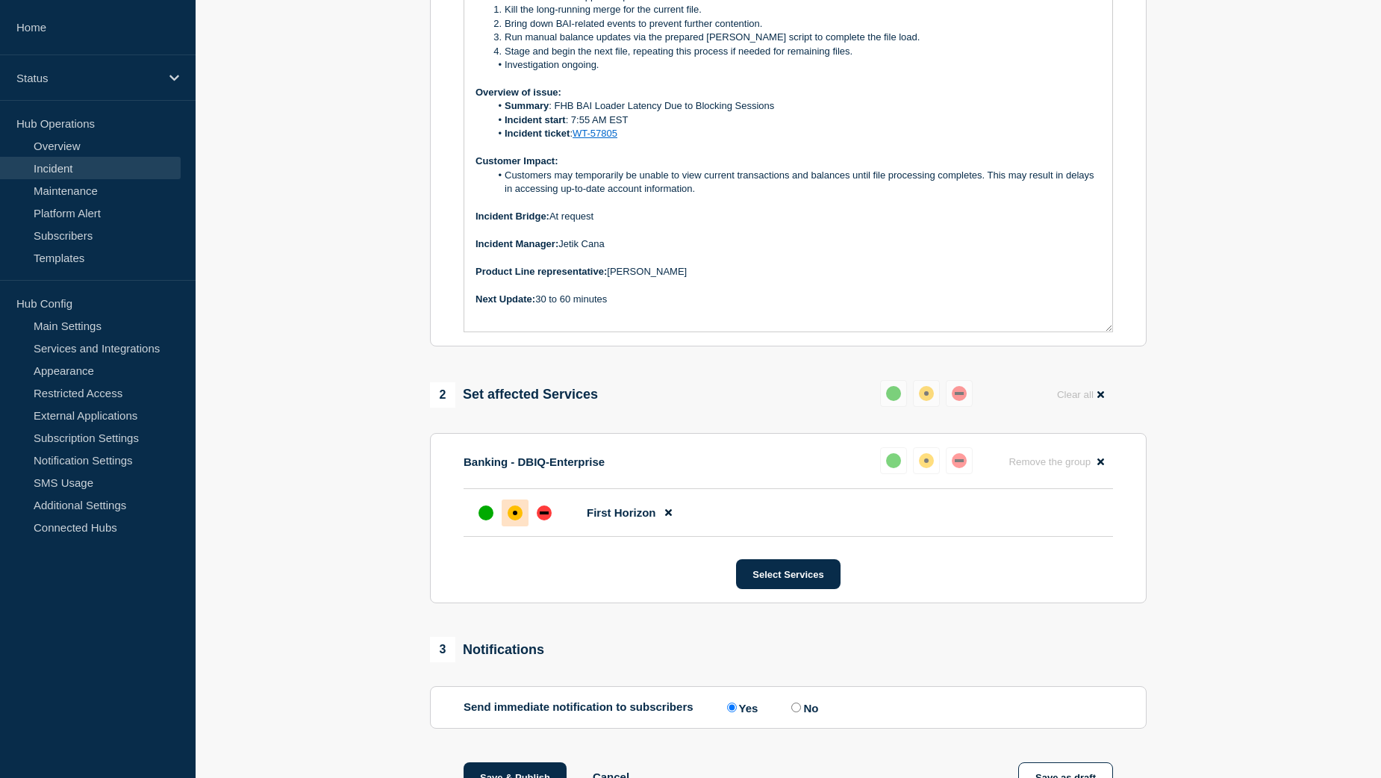
scroll to position [581, 0]
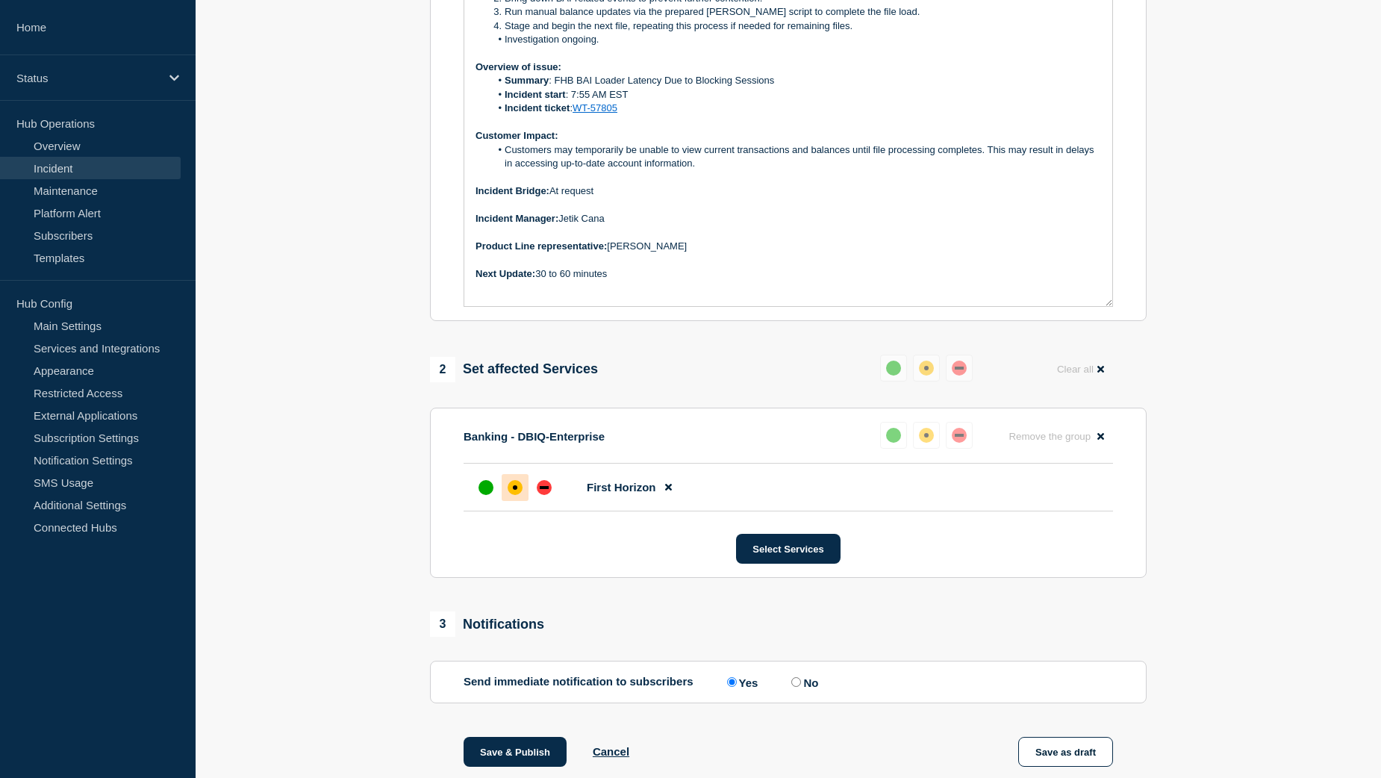
click at [507, 46] on li "Investigation ongoing." at bounding box center [797, 39] width 612 height 13
click at [485, 761] on button "Save & Publish" at bounding box center [515, 752] width 103 height 30
